Goal: Find specific page/section: Find specific page/section

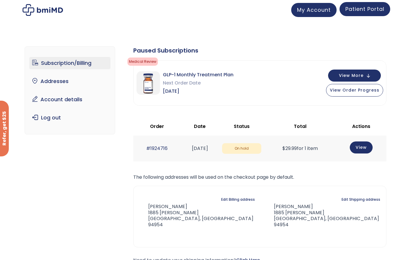
click at [360, 12] on span "Patient Portal" at bounding box center [365, 8] width 39 height 7
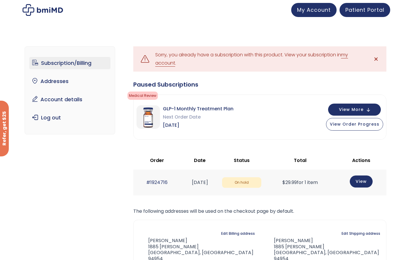
click at [376, 58] on span "✕" at bounding box center [376, 59] width 5 height 8
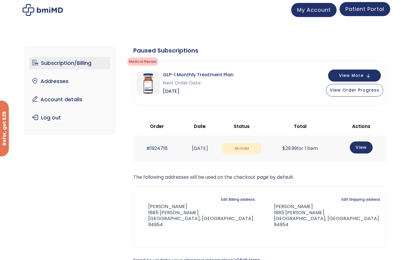
click at [350, 6] on span "Patient Portal" at bounding box center [365, 8] width 39 height 7
